Goal: Check status: Check status

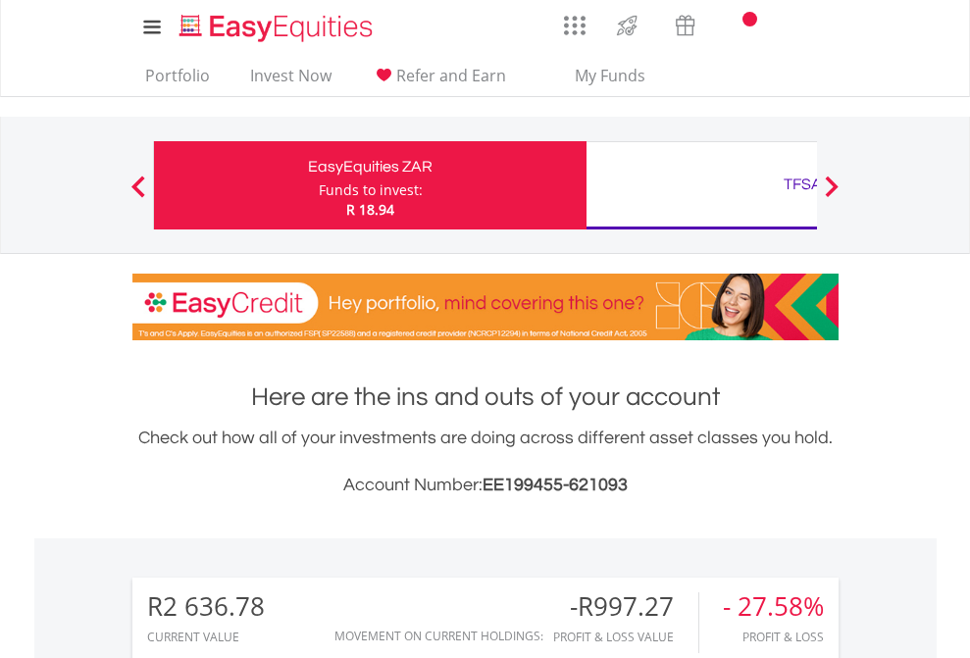
scroll to position [188, 308]
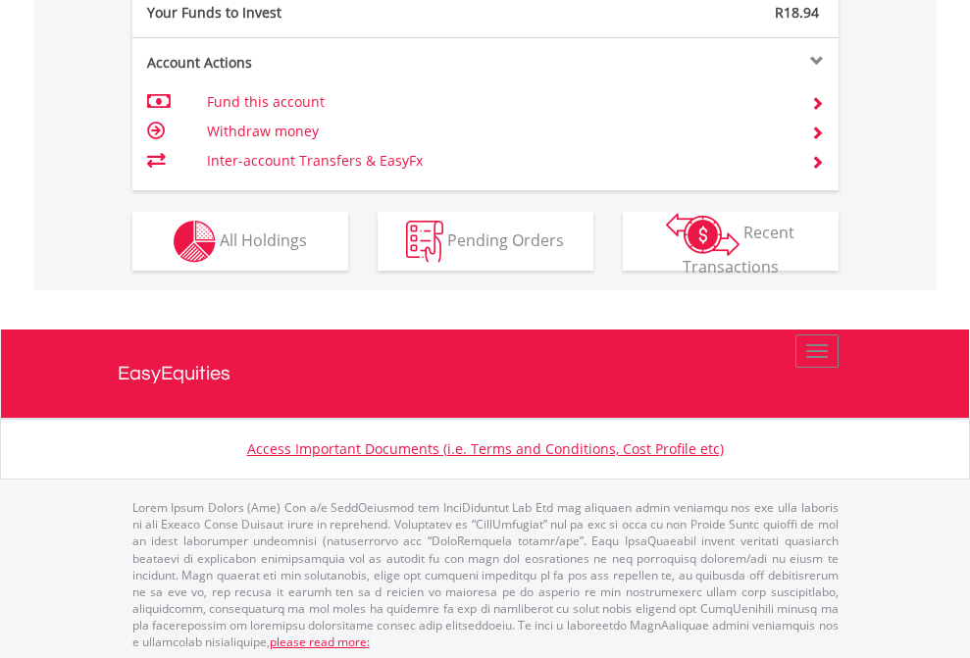
scroll to position [1959, 0]
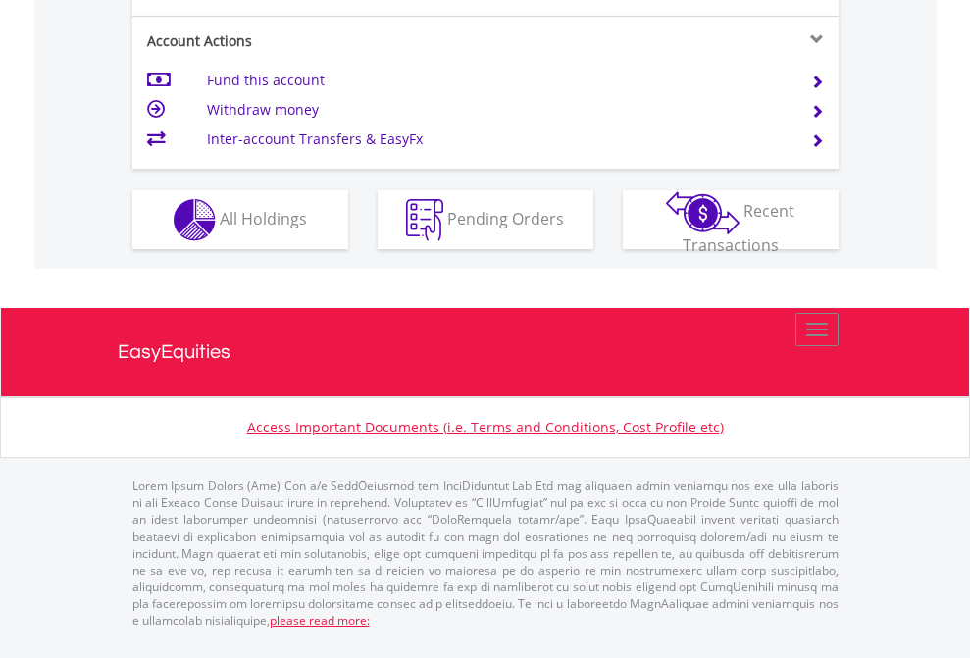
scroll to position [1920, 0]
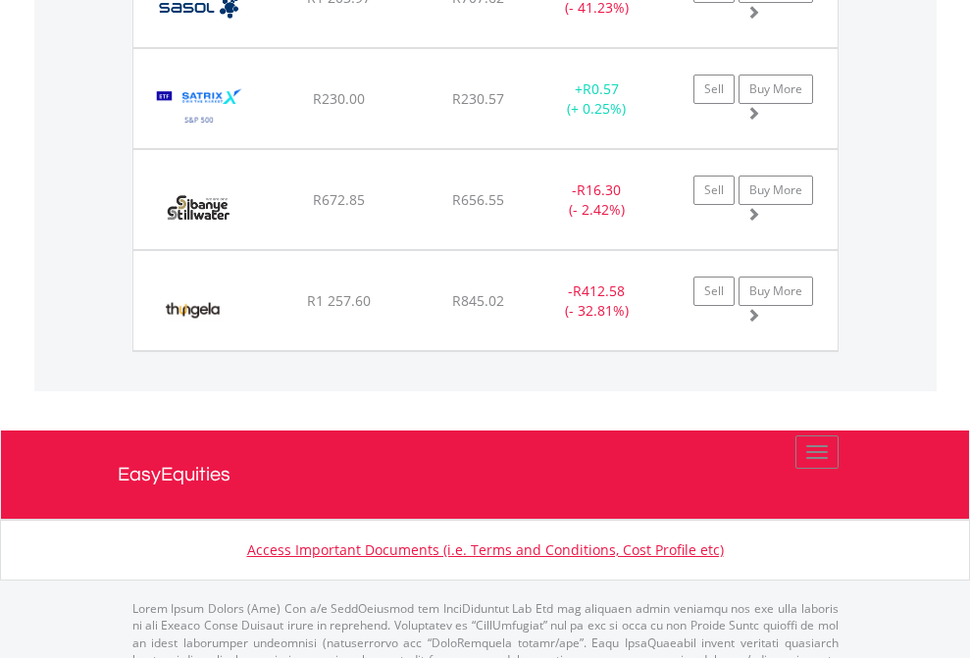
scroll to position [141, 0]
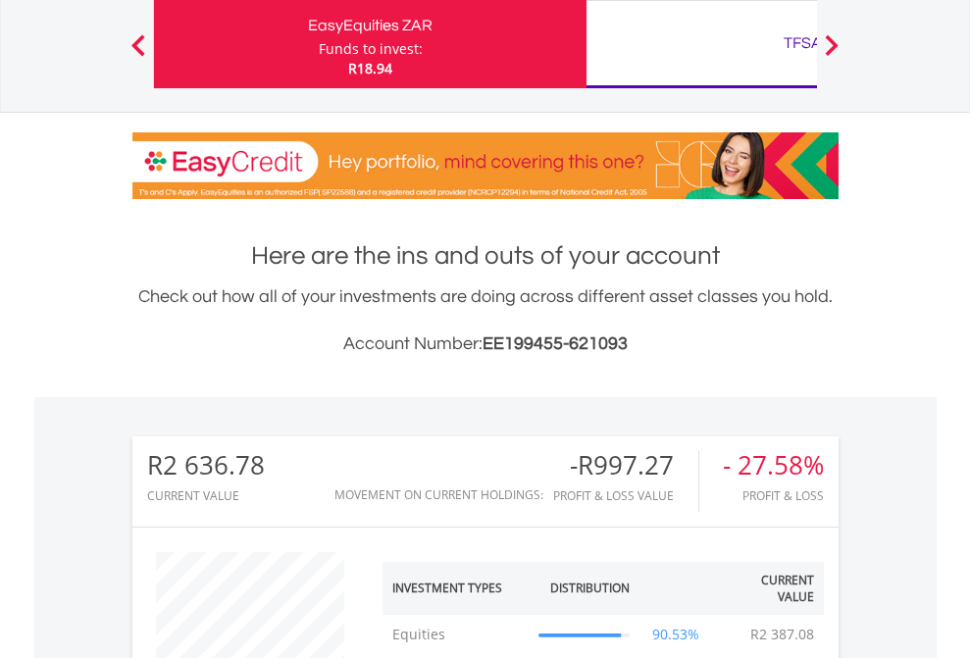
scroll to position [188, 308]
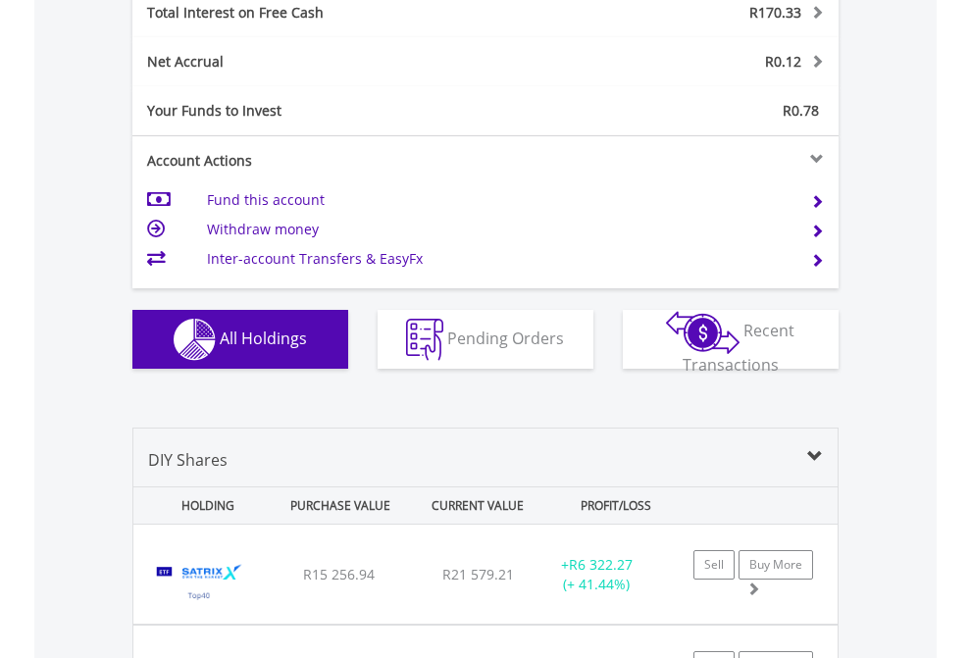
scroll to position [2261, 0]
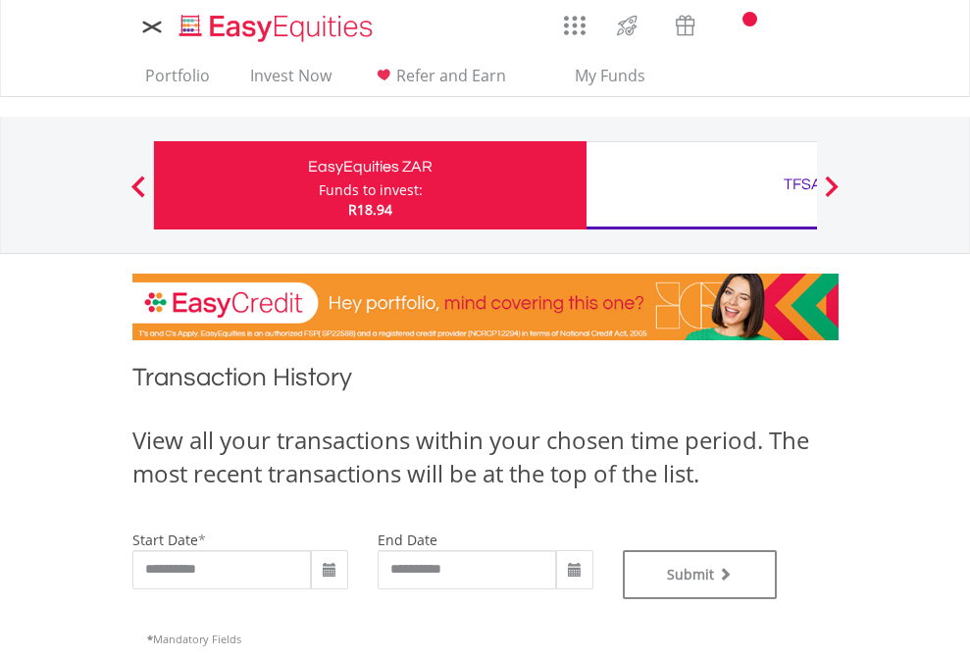
type input "**********"
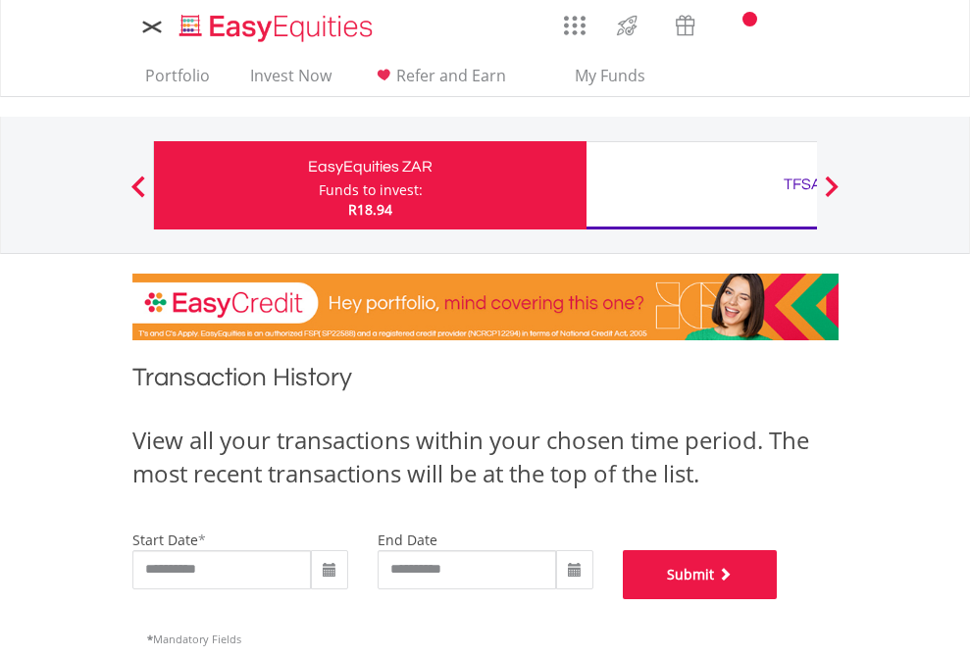
click at [778, 599] on button "Submit" at bounding box center [700, 574] width 155 height 49
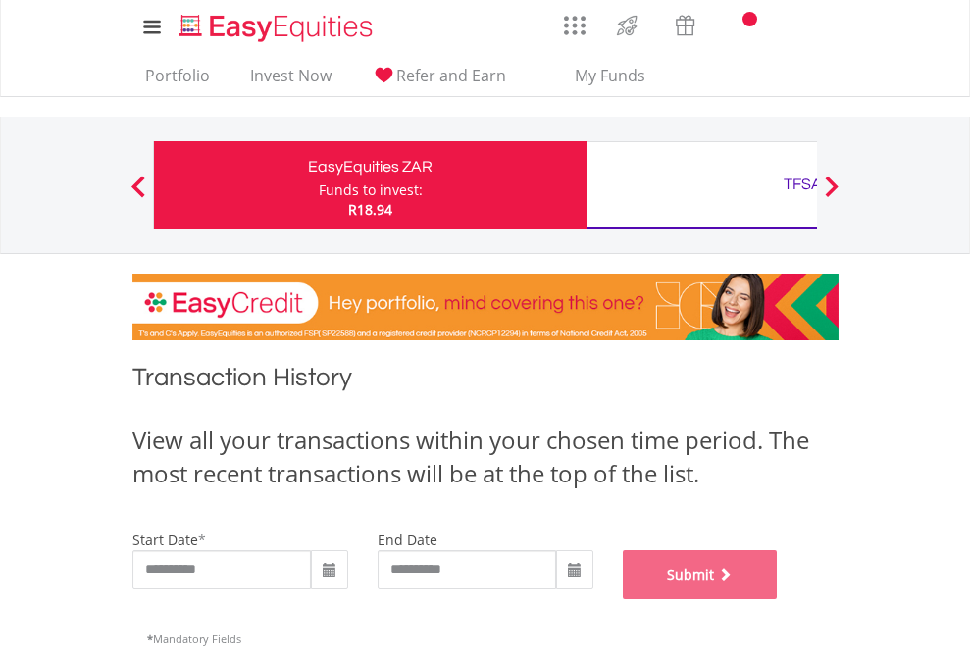
scroll to position [796, 0]
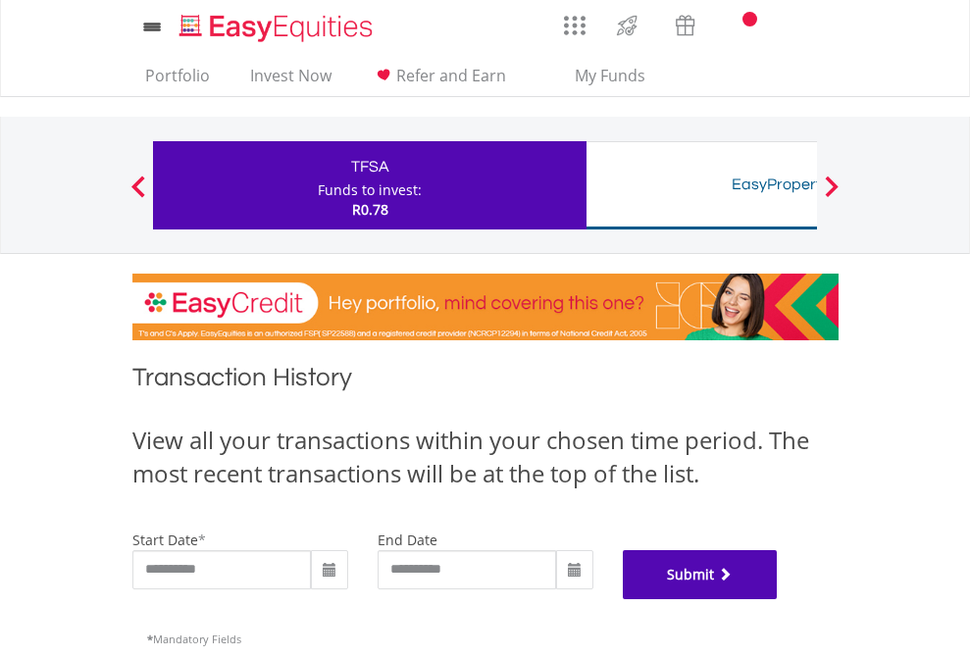
click at [778, 599] on button "Submit" at bounding box center [700, 574] width 155 height 49
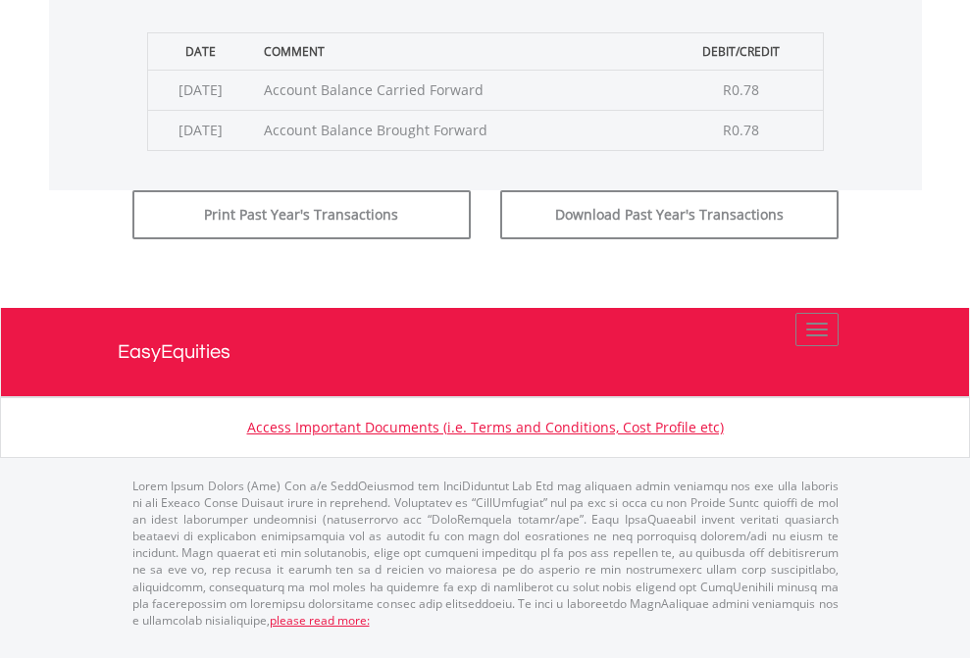
scroll to position [796, 0]
